Goal: Task Accomplishment & Management: Use online tool/utility

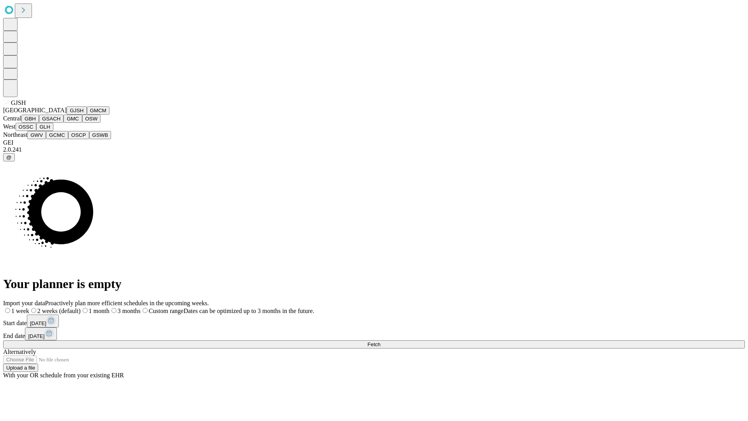
click at [67, 115] on button "GJSH" at bounding box center [77, 110] width 20 height 8
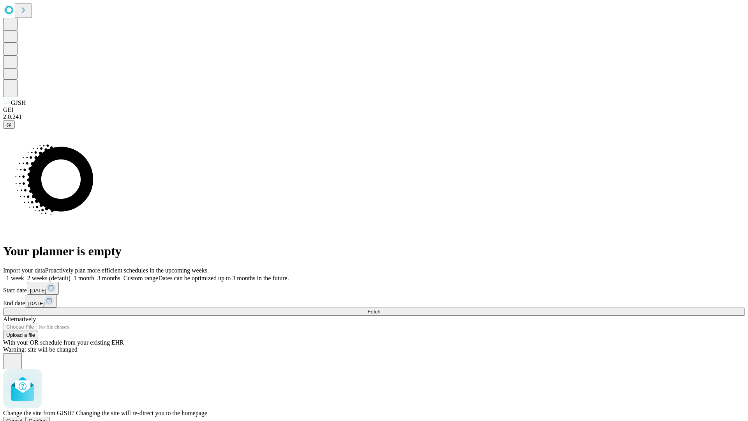
click at [47, 418] on span "Confirm" at bounding box center [38, 421] width 18 height 6
click at [94, 275] on label "1 month" at bounding box center [83, 278] width 24 height 7
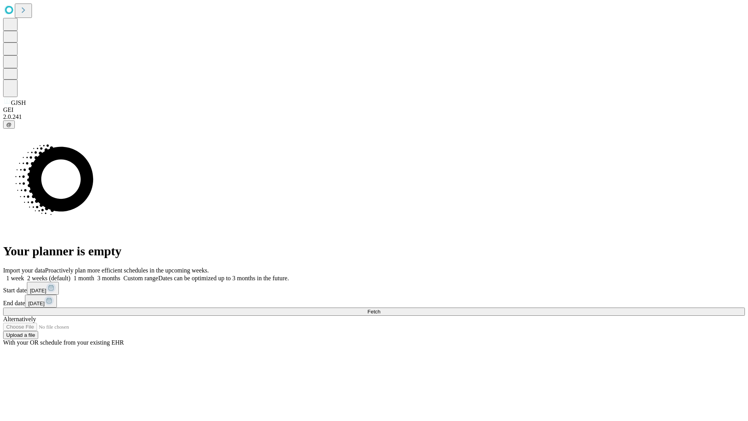
click at [380, 309] on span "Fetch" at bounding box center [374, 312] width 13 height 6
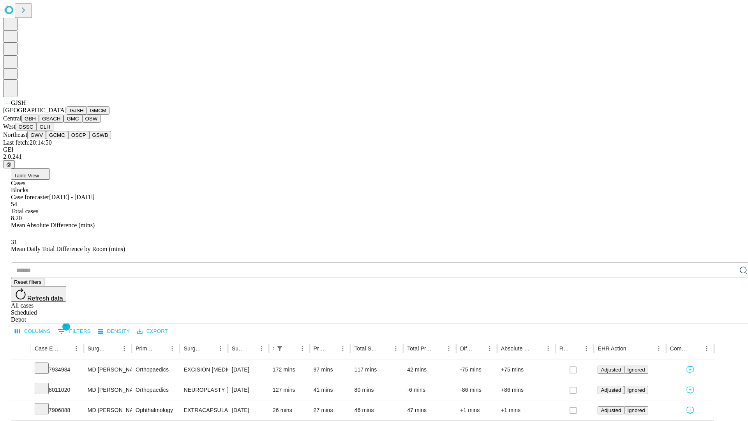
click at [87, 115] on button "GMCM" at bounding box center [98, 110] width 23 height 8
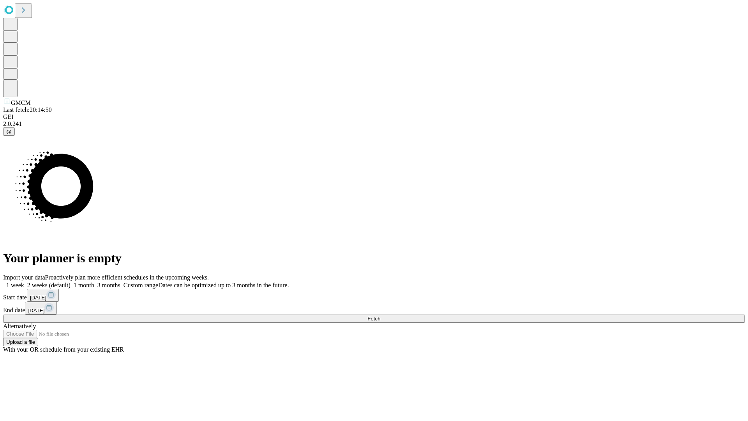
click at [94, 282] on label "1 month" at bounding box center [83, 285] width 24 height 7
click at [380, 316] on span "Fetch" at bounding box center [374, 319] width 13 height 6
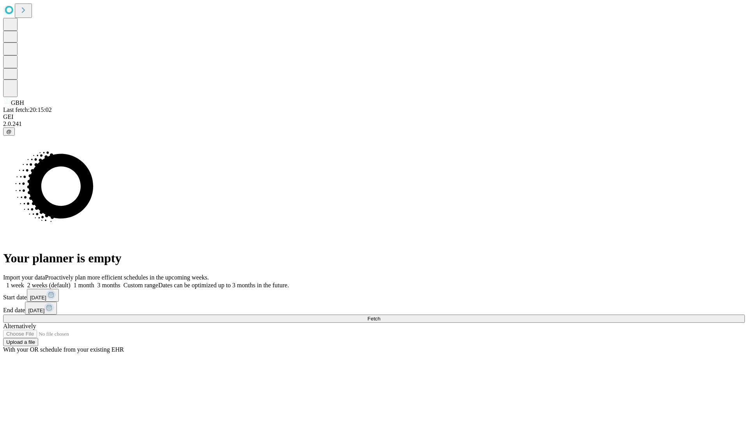
click at [94, 282] on label "1 month" at bounding box center [83, 285] width 24 height 7
click at [380, 316] on span "Fetch" at bounding box center [374, 319] width 13 height 6
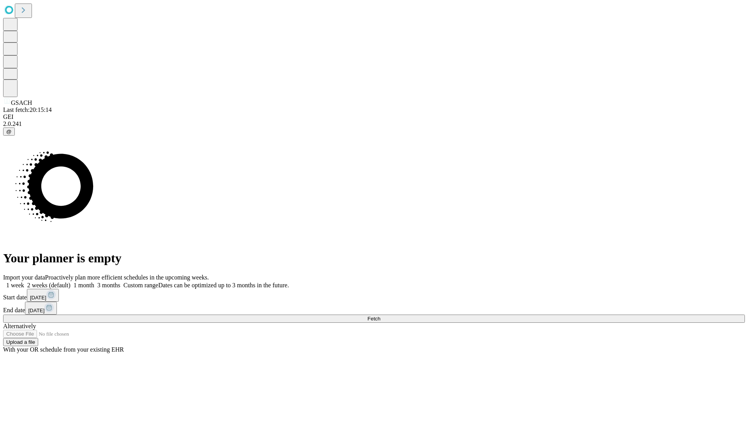
click at [94, 282] on label "1 month" at bounding box center [83, 285] width 24 height 7
click at [380, 316] on span "Fetch" at bounding box center [374, 319] width 13 height 6
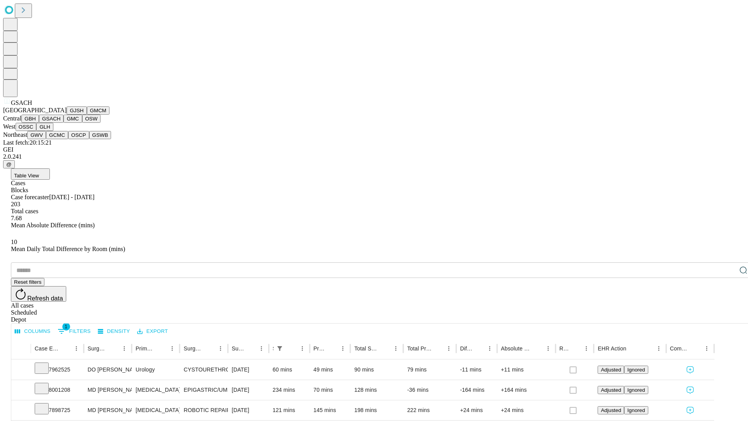
click at [64, 123] on button "GMC" at bounding box center [73, 119] width 18 height 8
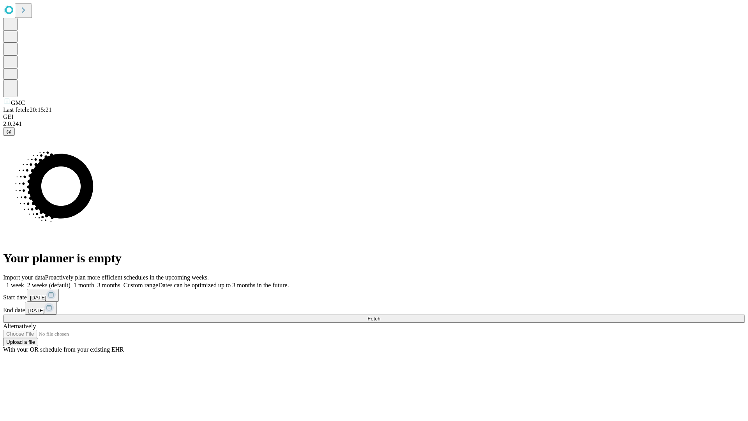
click at [94, 282] on label "1 month" at bounding box center [83, 285] width 24 height 7
click at [380, 316] on span "Fetch" at bounding box center [374, 319] width 13 height 6
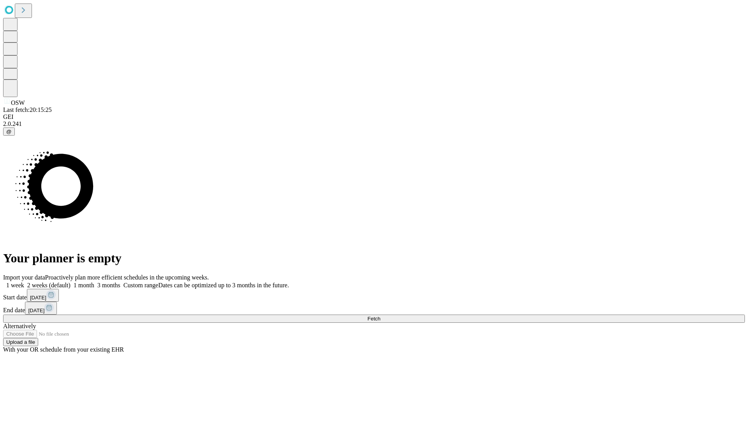
click at [94, 282] on label "1 month" at bounding box center [83, 285] width 24 height 7
click at [380, 316] on span "Fetch" at bounding box center [374, 319] width 13 height 6
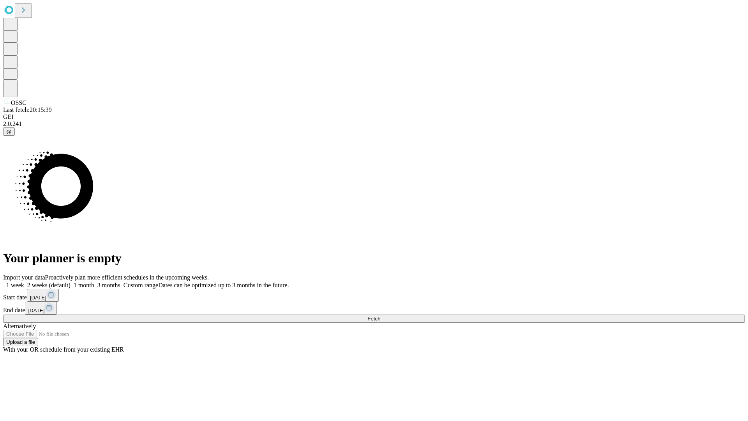
click at [94, 282] on label "1 month" at bounding box center [83, 285] width 24 height 7
click at [380, 316] on span "Fetch" at bounding box center [374, 319] width 13 height 6
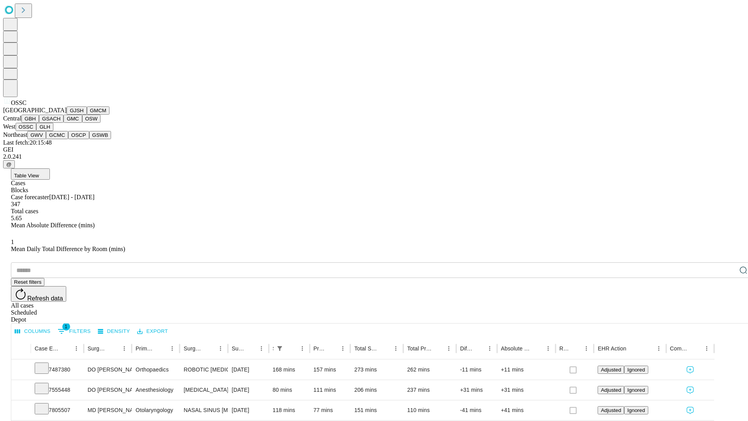
click at [53, 131] on button "GLH" at bounding box center [44, 127] width 17 height 8
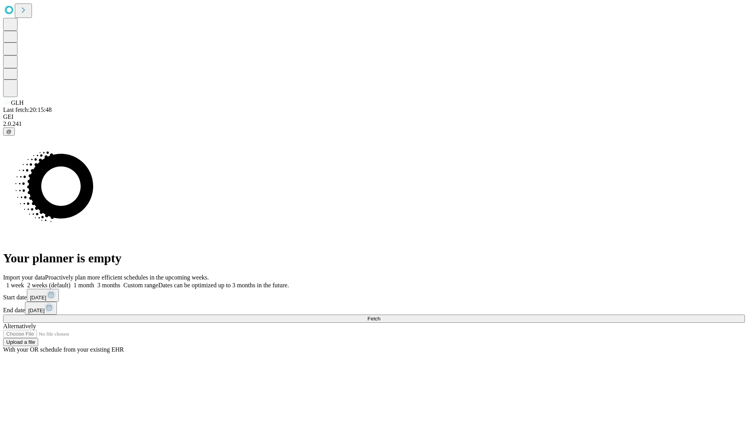
click at [380, 316] on span "Fetch" at bounding box center [374, 319] width 13 height 6
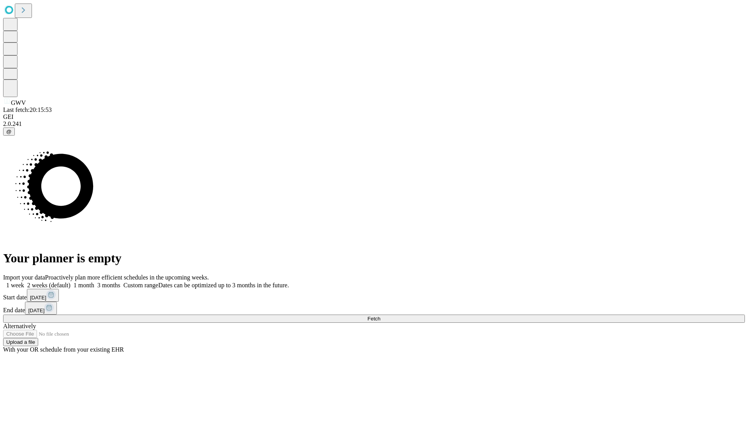
click at [94, 282] on label "1 month" at bounding box center [83, 285] width 24 height 7
click at [380, 316] on span "Fetch" at bounding box center [374, 319] width 13 height 6
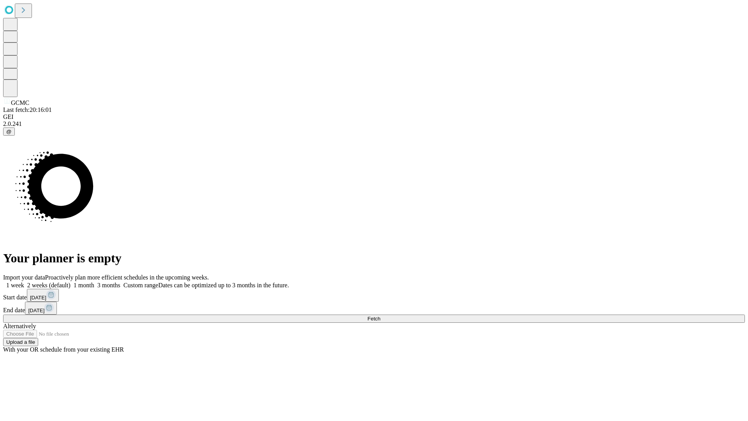
click at [94, 282] on label "1 month" at bounding box center [83, 285] width 24 height 7
click at [380, 316] on span "Fetch" at bounding box center [374, 319] width 13 height 6
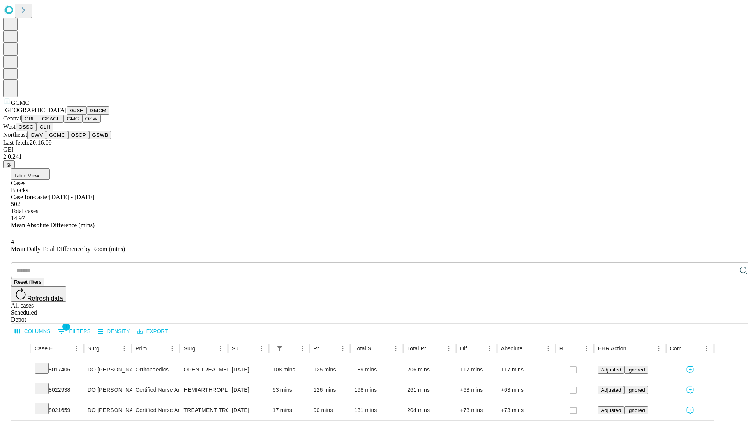
click at [68, 139] on button "OSCP" at bounding box center [78, 135] width 21 height 8
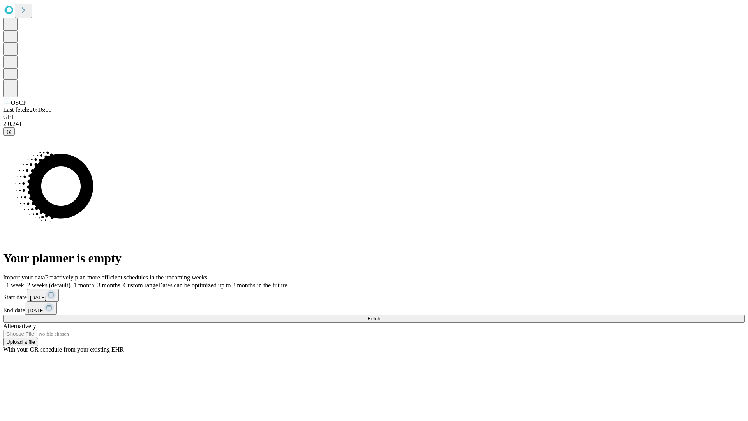
click at [94, 282] on label "1 month" at bounding box center [83, 285] width 24 height 7
click at [380, 316] on span "Fetch" at bounding box center [374, 319] width 13 height 6
